Goal: Task Accomplishment & Management: Use online tool/utility

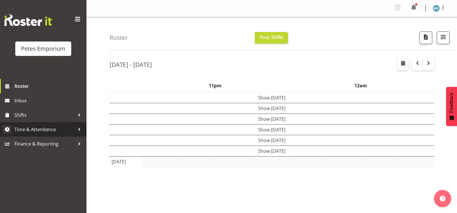
click at [38, 127] on span "Time & Attendance" at bounding box center [44, 129] width 61 height 9
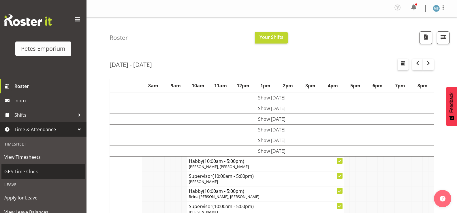
click at [36, 173] on span "GPS Time Clock" at bounding box center [43, 171] width 78 height 9
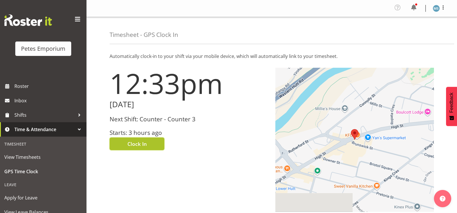
click at [149, 146] on button "Clock In" at bounding box center [137, 144] width 55 height 13
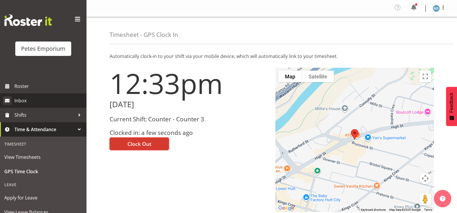
click at [26, 100] on span "Inbox" at bounding box center [48, 100] width 69 height 9
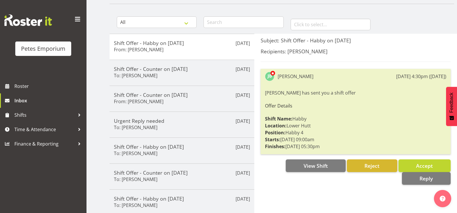
scroll to position [47, 0]
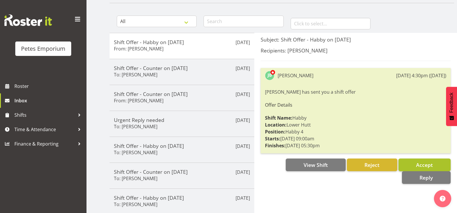
click at [420, 163] on span "Accept" at bounding box center [424, 165] width 17 height 7
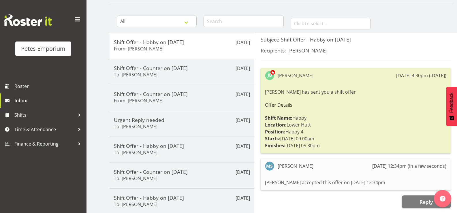
click at [279, 10] on div at bounding box center [239, 19] width 87 height 25
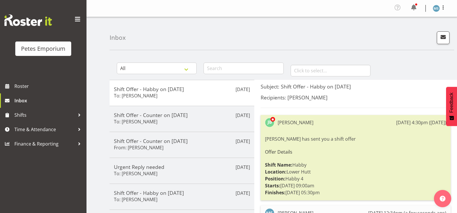
click at [437, 6] on img at bounding box center [436, 8] width 7 height 7
click at [414, 30] on link "Log Out" at bounding box center [418, 32] width 55 height 10
